Goal: Navigation & Orientation: Find specific page/section

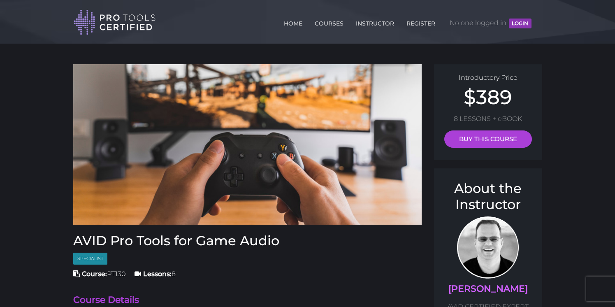
scroll to position [0, 0]
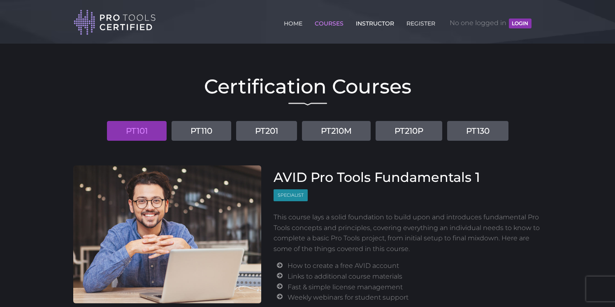
click at [378, 22] on link "INSTRUCTOR" at bounding box center [375, 21] width 42 height 13
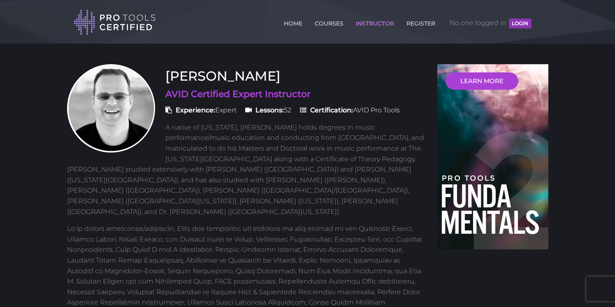
click at [278, 24] on li "HOME" at bounding box center [293, 23] width 31 height 24
click at [293, 24] on link "HOME" at bounding box center [293, 21] width 23 height 13
click at [320, 23] on link "COURSES" at bounding box center [329, 21] width 33 height 13
